Goal: Task Accomplishment & Management: Manage account settings

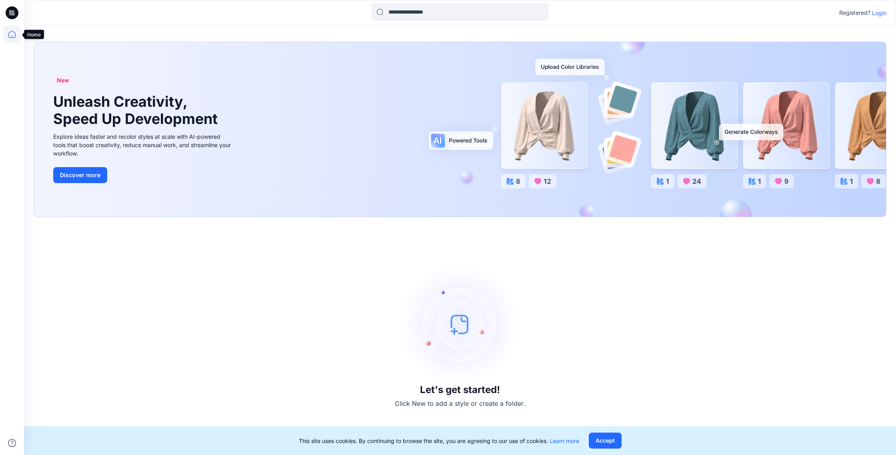
click at [4, 36] on icon at bounding box center [12, 35] width 18 height 18
drag, startPoint x: 881, startPoint y: 12, endPoint x: 874, endPoint y: 23, distance: 13.1
click at [881, 12] on p "Login" at bounding box center [879, 13] width 14 height 8
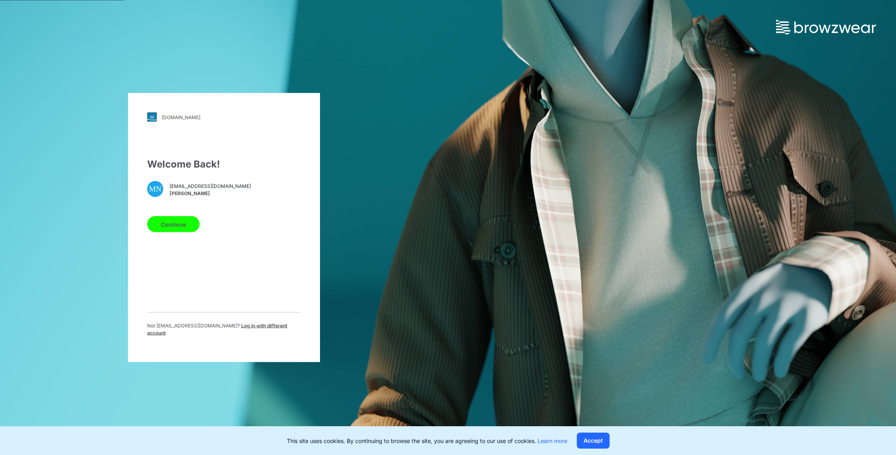
click at [169, 221] on button "Continue" at bounding box center [173, 224] width 52 height 16
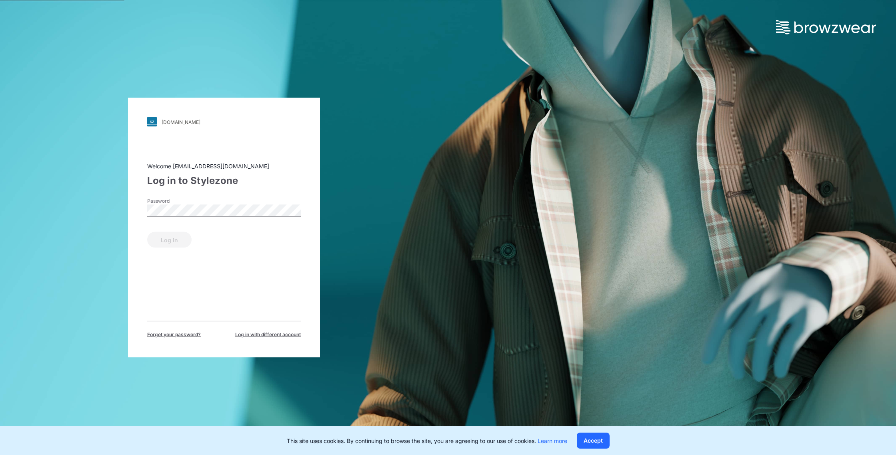
click at [189, 202] on label "Password" at bounding box center [175, 201] width 56 height 7
click at [193, 202] on label "Password" at bounding box center [175, 201] width 56 height 7
drag, startPoint x: 185, startPoint y: 238, endPoint x: 199, endPoint y: 242, distance: 14.7
click at [184, 238] on button "Log in" at bounding box center [169, 240] width 44 height 16
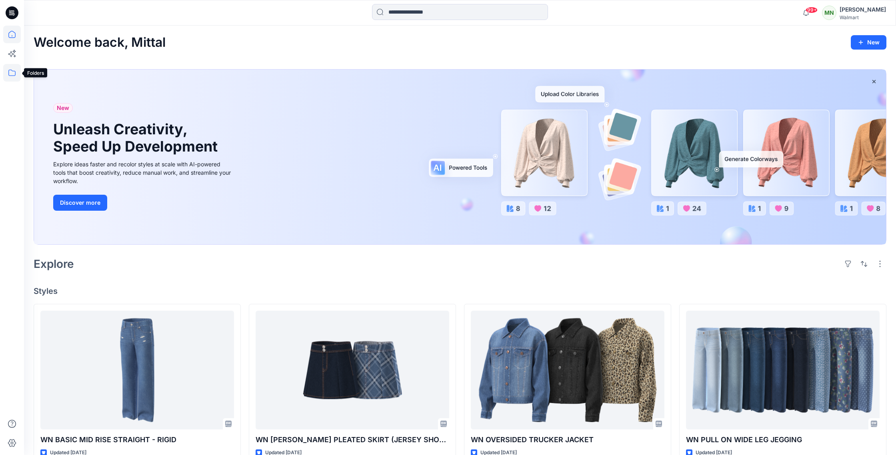
click at [19, 74] on icon at bounding box center [12, 73] width 18 height 18
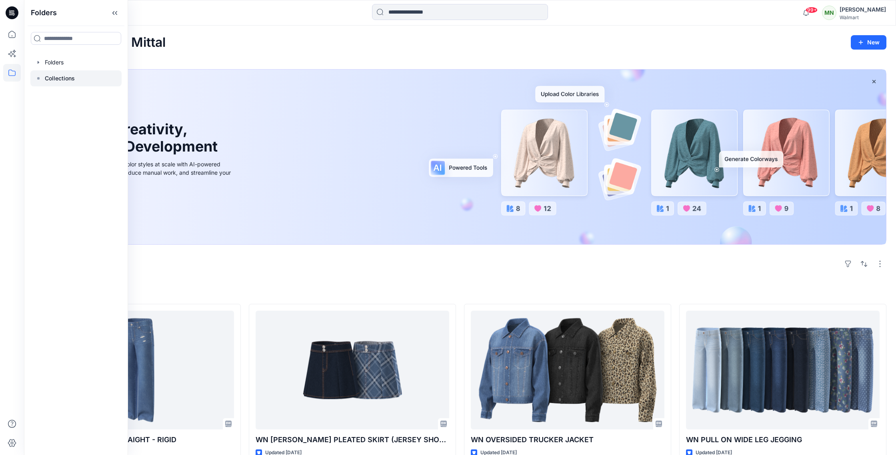
click at [58, 79] on p "Collections" at bounding box center [60, 79] width 30 height 10
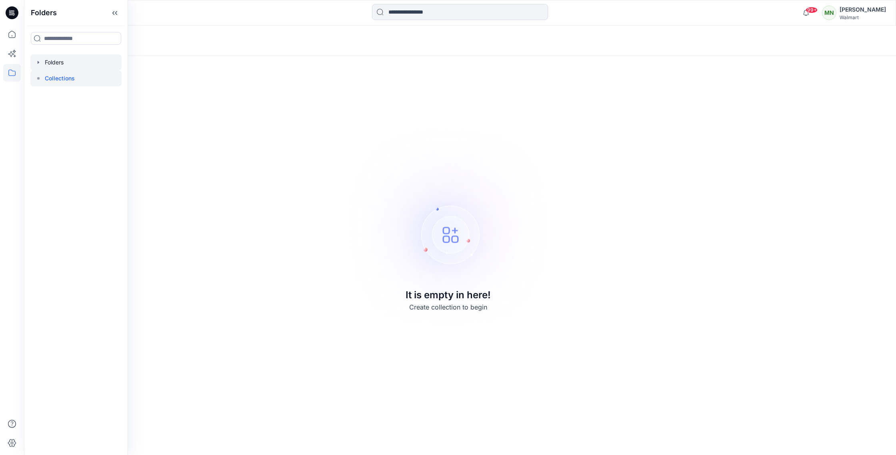
click at [61, 66] on div at bounding box center [75, 62] width 91 height 16
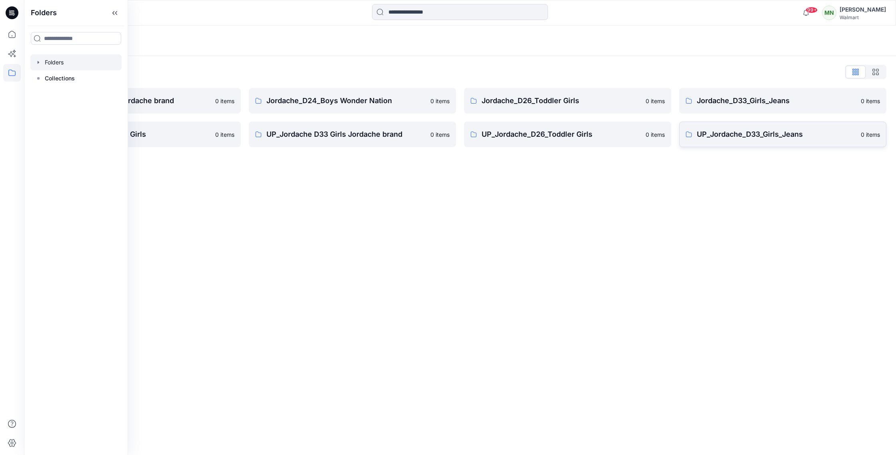
click at [801, 137] on p "UP_Jordache_D33_Girls_Jeans" at bounding box center [776, 134] width 159 height 11
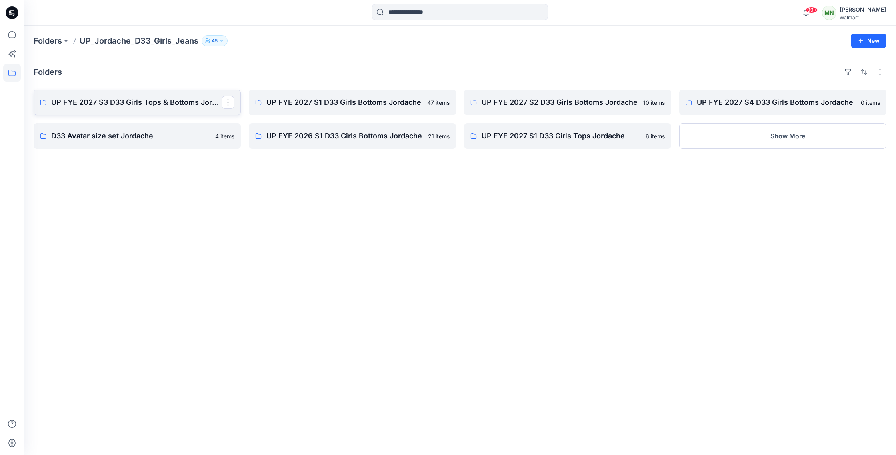
click at [126, 101] on p "UP FYE 2027 S3 D33 Girls Tops & Bottoms Jordache" at bounding box center [136, 102] width 170 height 11
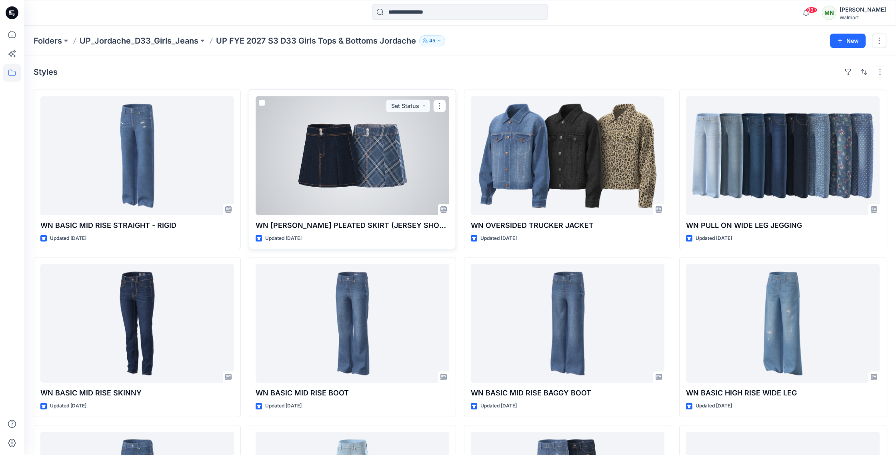
scroll to position [2, 0]
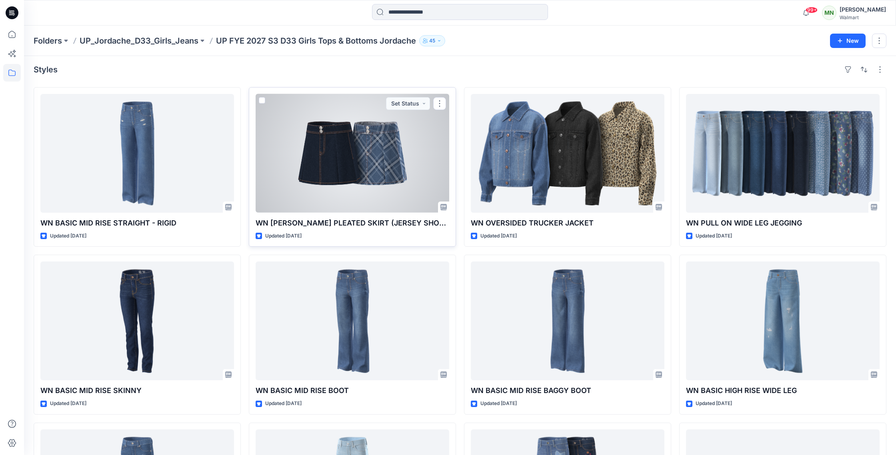
click at [396, 152] on div at bounding box center [353, 153] width 194 height 119
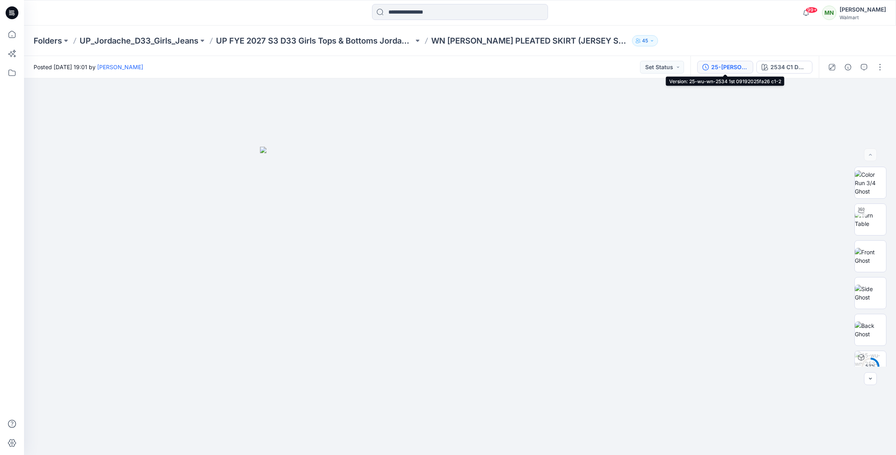
click at [728, 66] on div "25-wu-wn-2534 1st 09192025fa26 c1-2" at bounding box center [729, 67] width 37 height 9
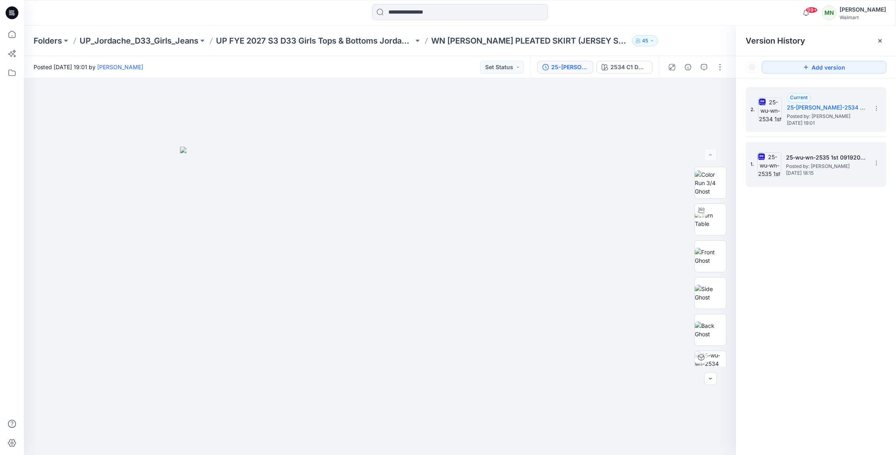
click at [857, 172] on span "[DATE] 18:15" at bounding box center [826, 173] width 80 height 6
click at [816, 118] on span "Posted by: [PERSON_NAME]" at bounding box center [827, 116] width 80 height 8
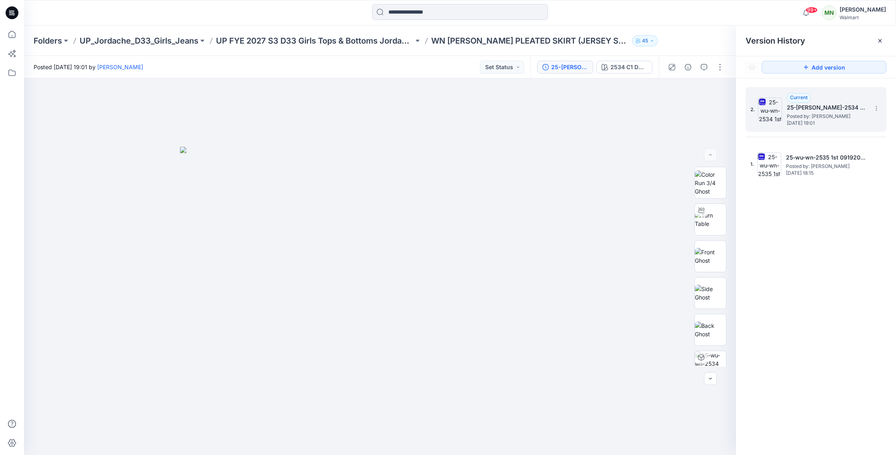
click at [847, 117] on span "Posted by: [PERSON_NAME]" at bounding box center [827, 116] width 80 height 8
click at [877, 108] on icon at bounding box center [876, 108] width 6 height 6
click at [842, 175] on div "Delete Version" at bounding box center [833, 176] width 93 height 16
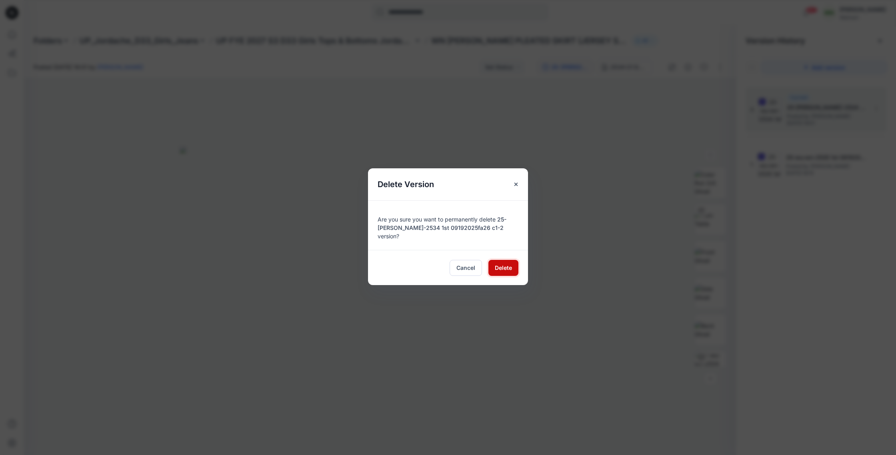
click at [502, 264] on span "Delete" at bounding box center [503, 268] width 17 height 8
